Goal: Communication & Community: Connect with others

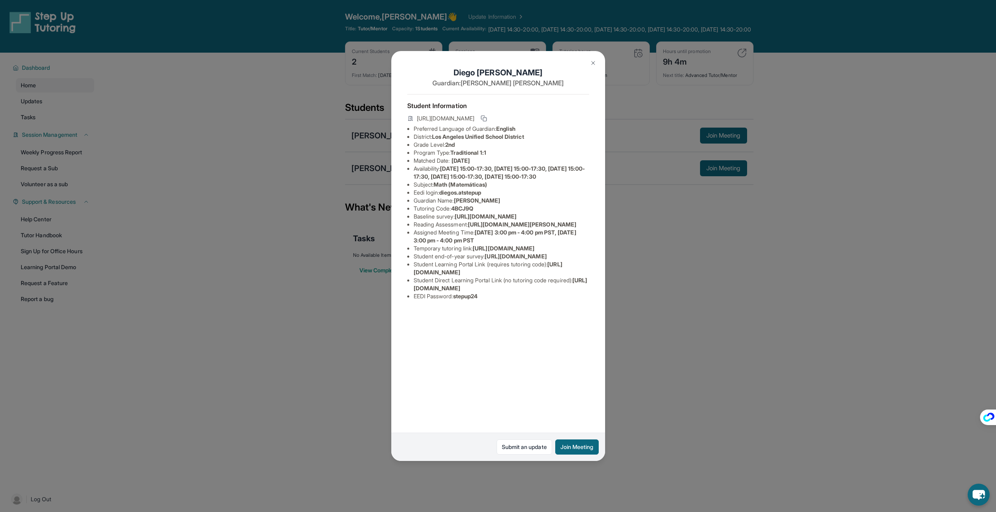
click at [593, 58] on button at bounding box center [593, 63] width 16 height 16
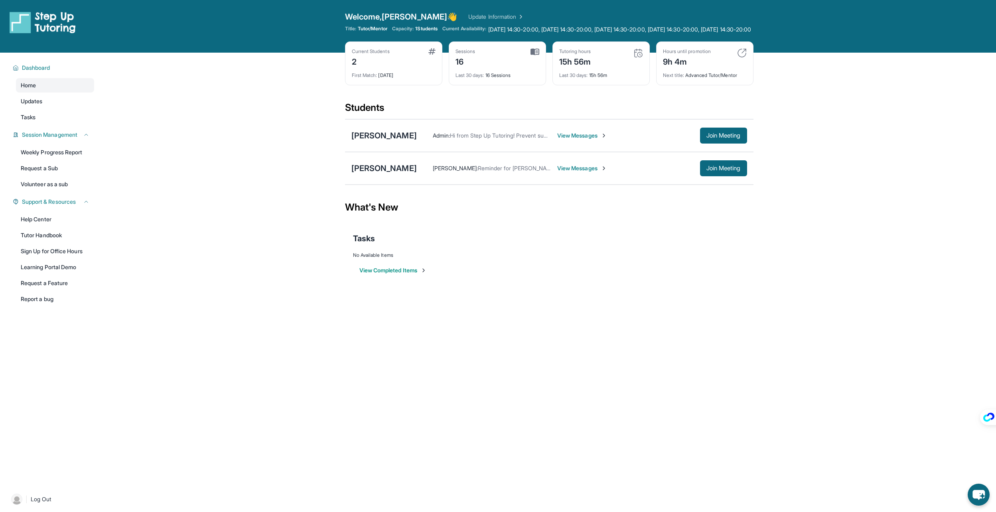
click at [583, 140] on span "View Messages" at bounding box center [582, 136] width 50 height 8
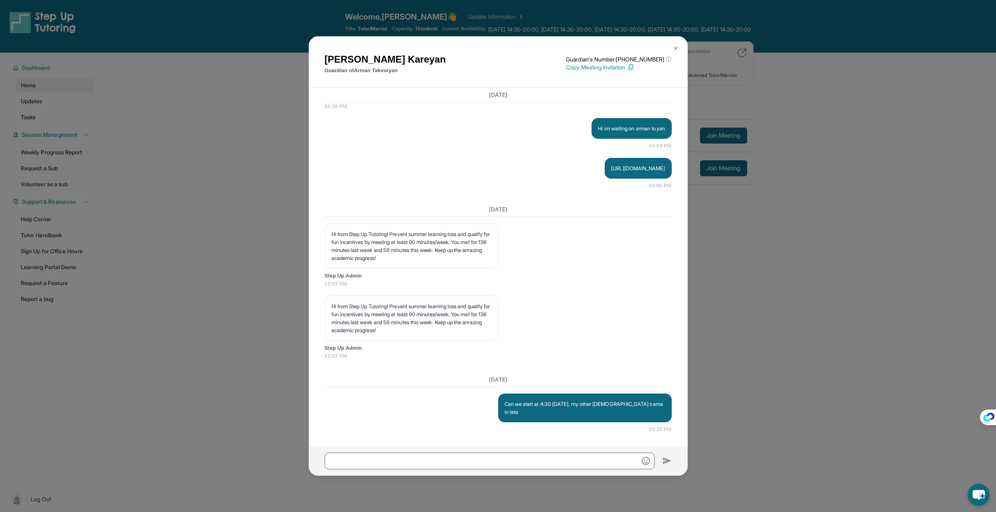
scroll to position [5329, 0]
click at [794, 264] on div "Lucy Kareyan Guardian of Arman Takvoryan Guardian's Number: +14138932013 ⓘ This…" at bounding box center [498, 256] width 996 height 512
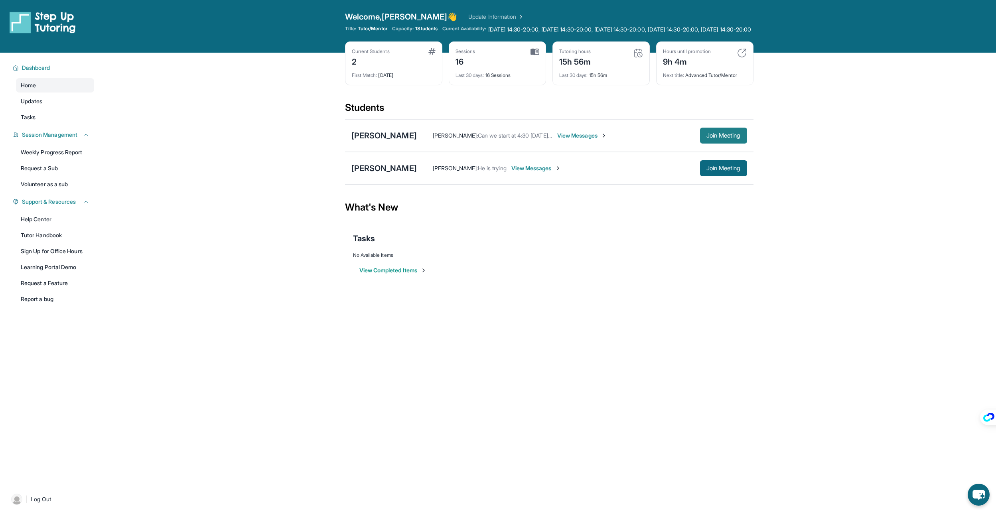
click at [716, 138] on span "Join Meeting" at bounding box center [724, 135] width 34 height 5
click at [749, 138] on div "Arman Takvoryan Mayank Singh : Can we start at 4:30 today, my other tutee came …" at bounding box center [549, 135] width 409 height 33
click at [728, 138] on span "Join Meeting" at bounding box center [724, 135] width 34 height 5
click at [583, 144] on div "Mayank Singh : Can we start at 4:30 today, my other tutee came in late View Mes…" at bounding box center [582, 136] width 330 height 16
click at [588, 140] on span "View Messages" at bounding box center [582, 136] width 50 height 8
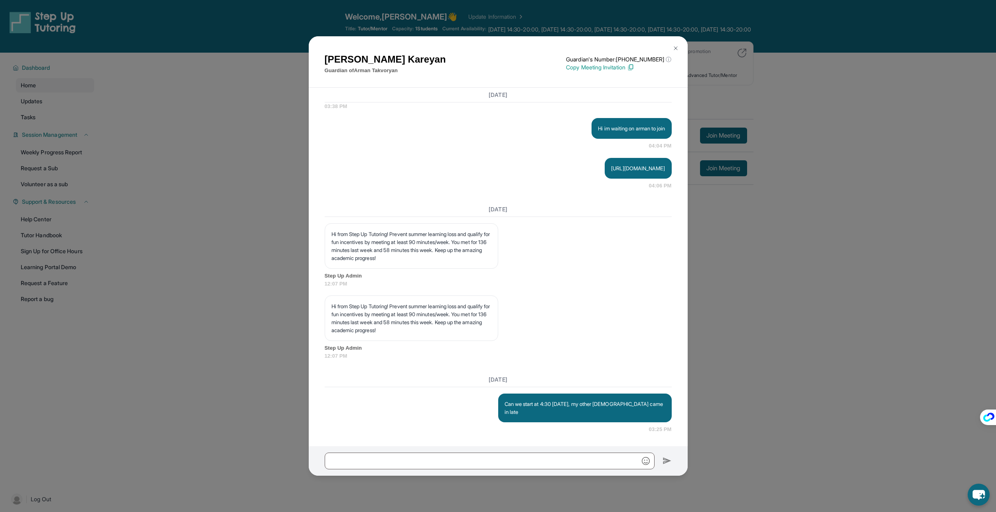
scroll to position [61, 0]
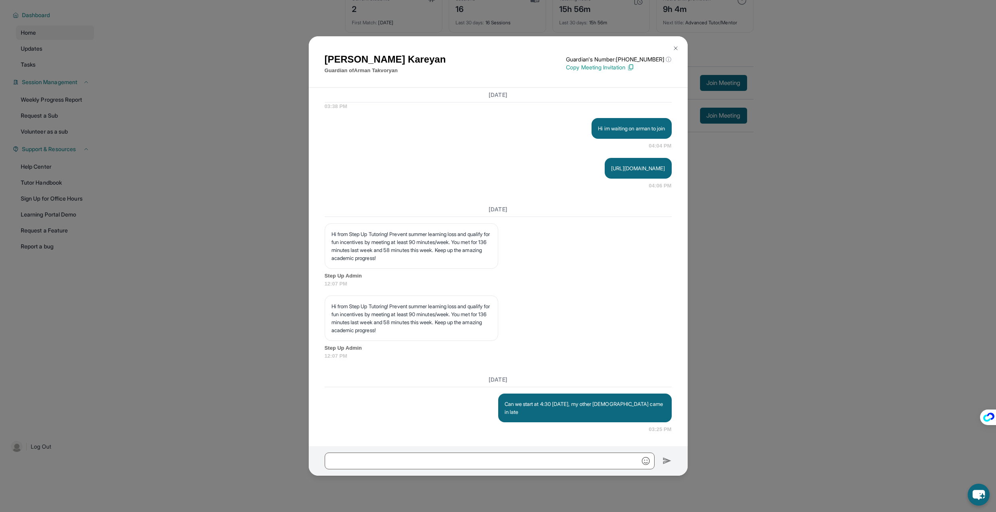
click at [535, 473] on div at bounding box center [498, 462] width 379 height 30
click at [543, 464] on input "text" at bounding box center [490, 461] width 330 height 17
type input "**********"
click at [664, 464] on img at bounding box center [667, 462] width 9 height 10
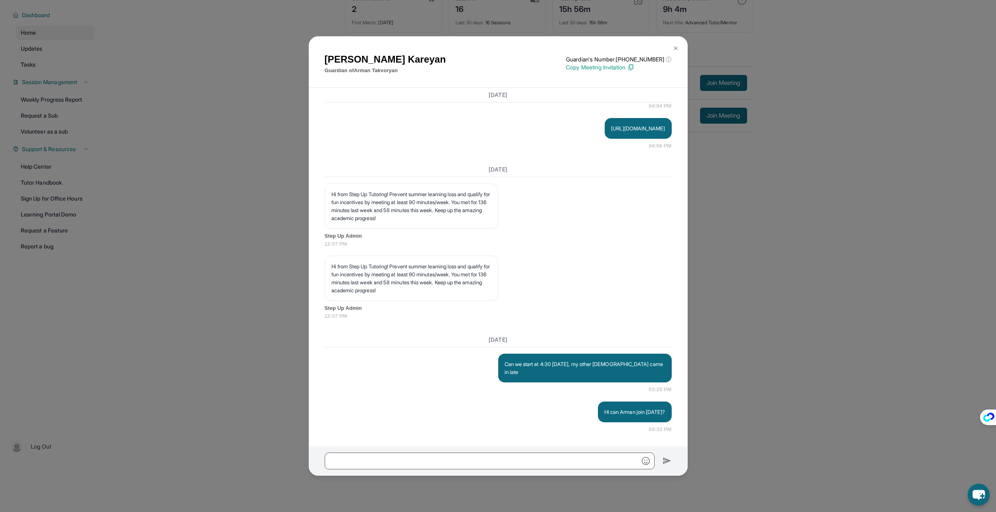
scroll to position [5369, 0]
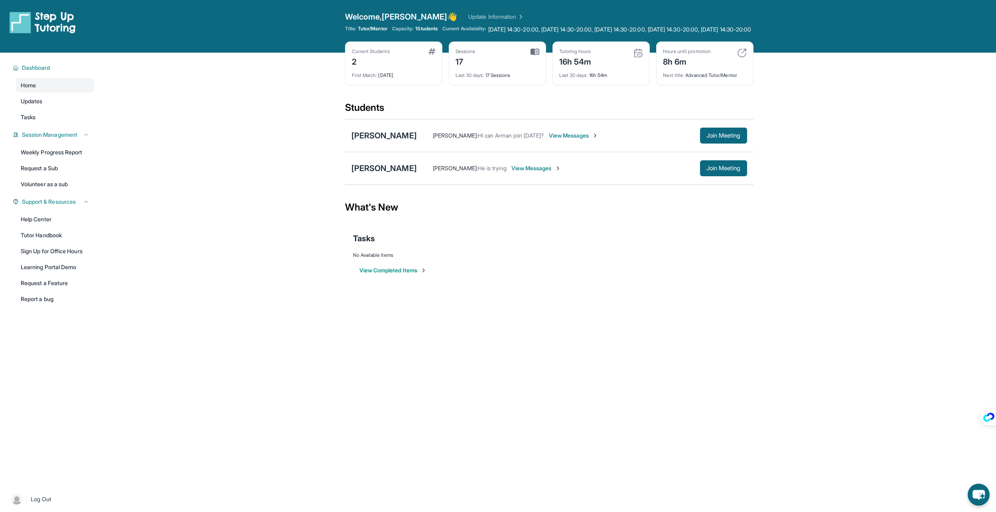
click at [582, 140] on span "View Messages" at bounding box center [574, 136] width 50 height 8
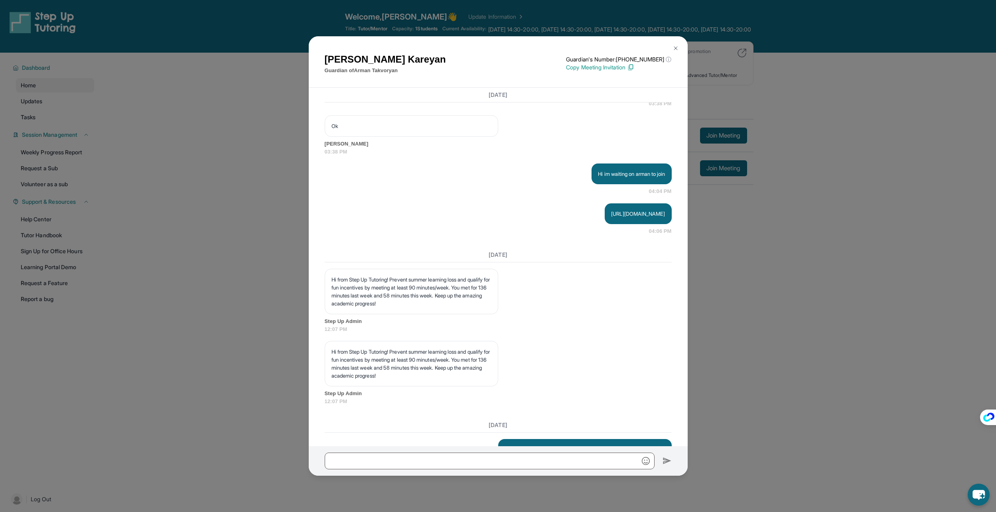
scroll to position [5369, 0]
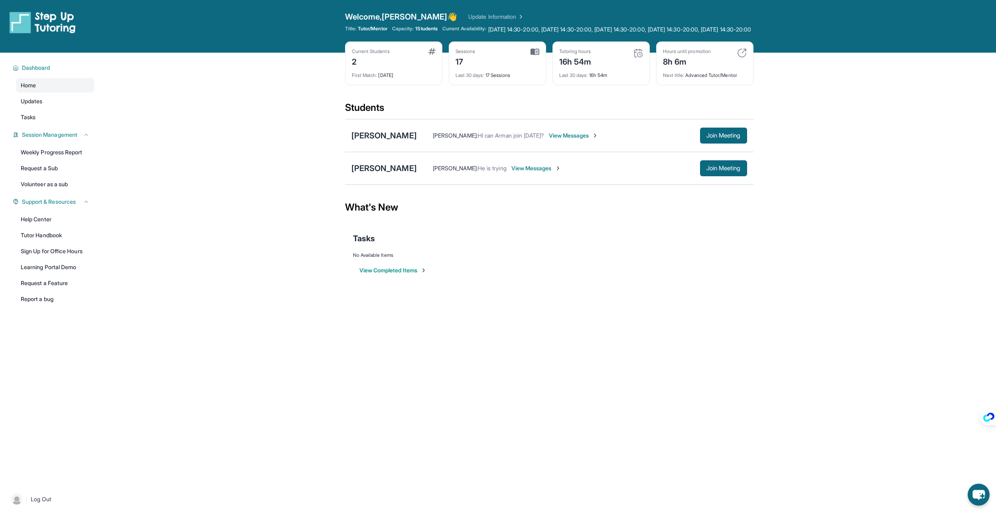
click at [595, 139] on img at bounding box center [595, 135] width 6 height 6
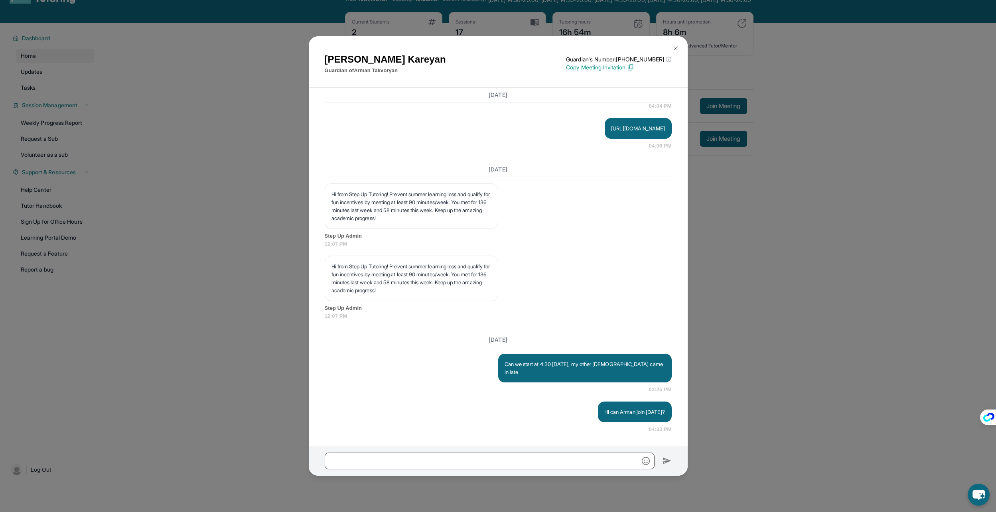
scroll to position [61, 0]
